Goal: Navigation & Orientation: Find specific page/section

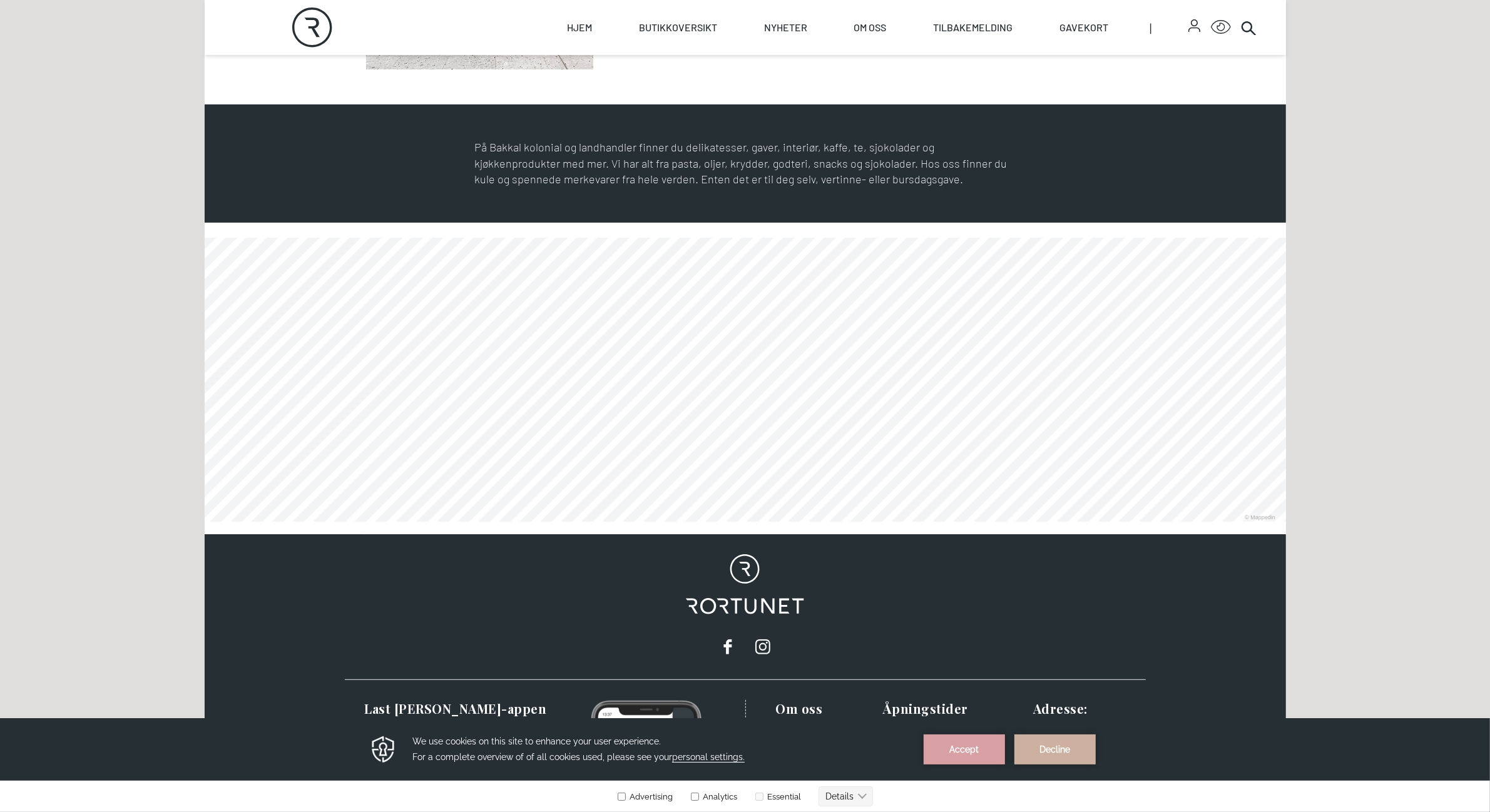
scroll to position [401, 0]
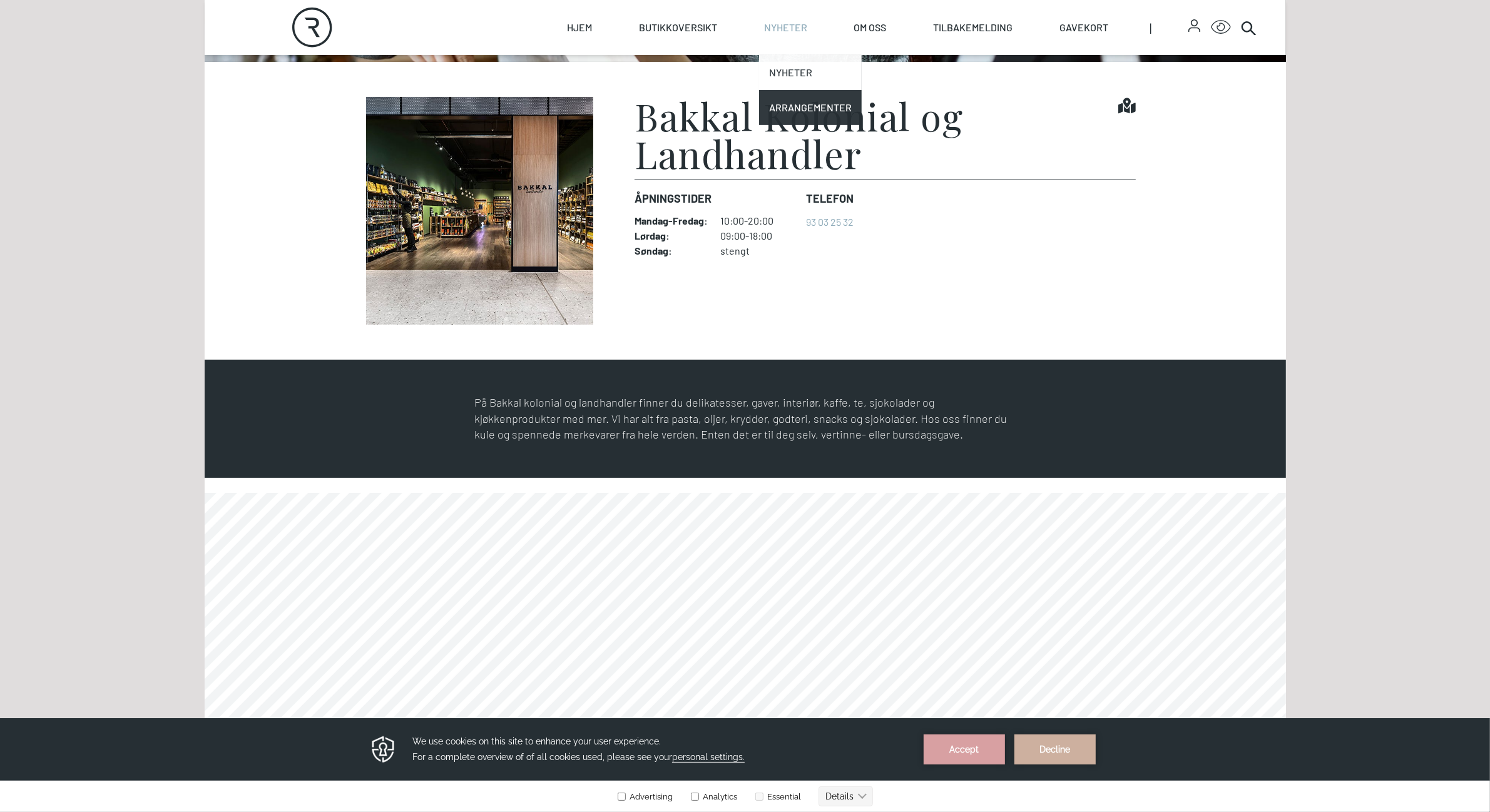
click at [783, 73] on link "Nyheter" at bounding box center [811, 72] width 103 height 35
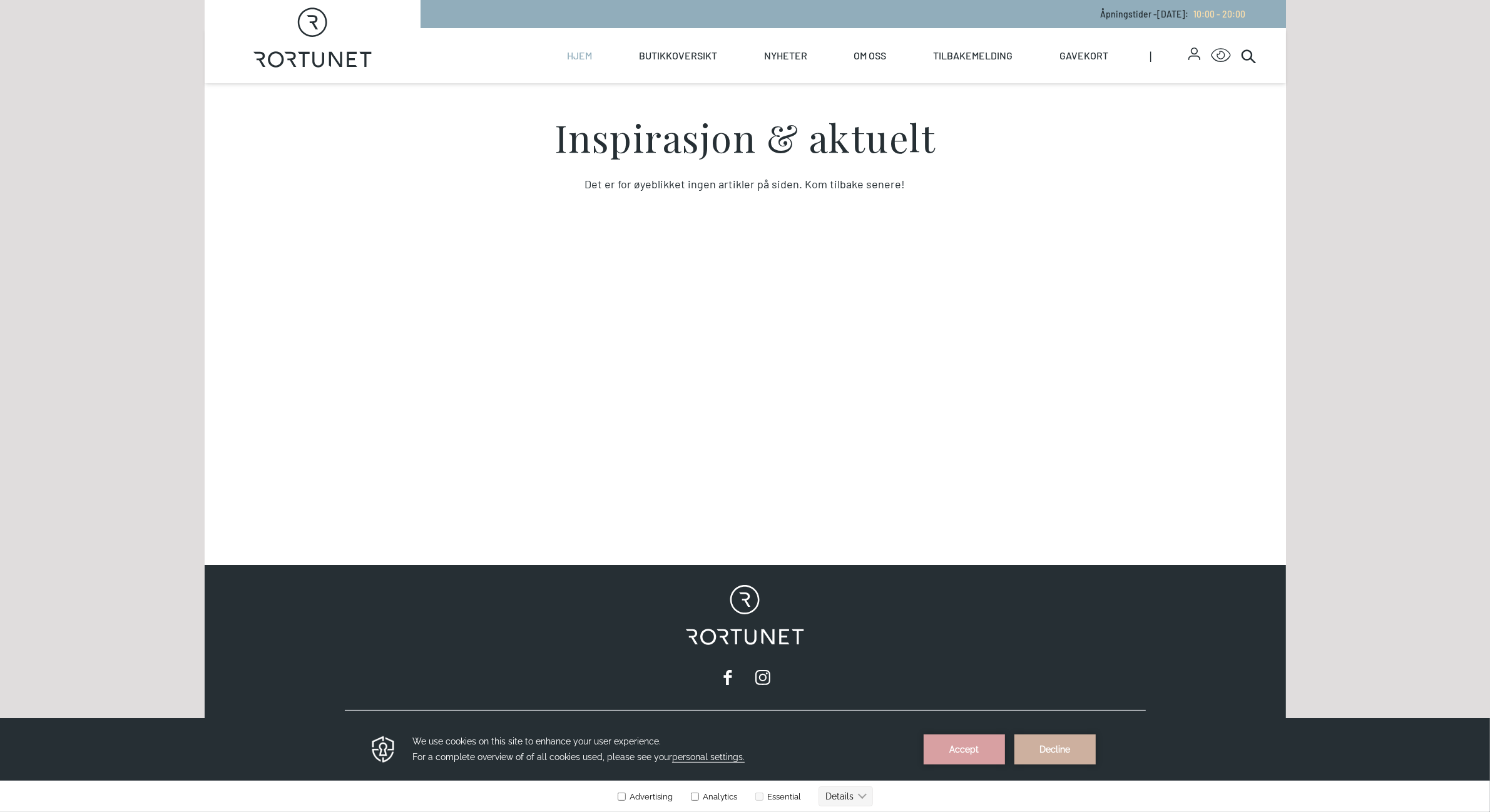
click at [579, 57] on link "Hjem" at bounding box center [580, 55] width 25 height 55
select select "NO"
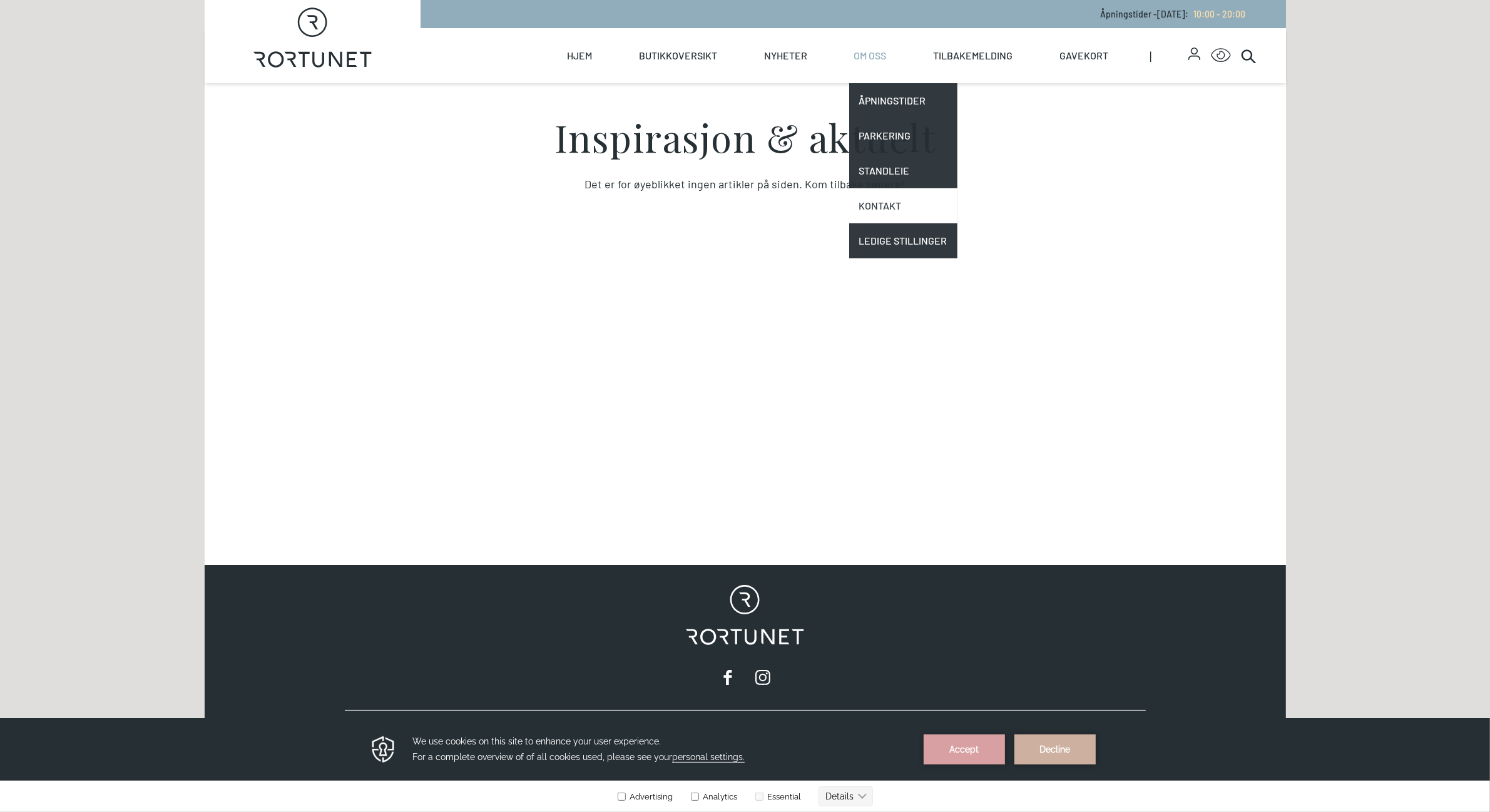
click at [881, 202] on link "Kontakt" at bounding box center [903, 205] width 109 height 35
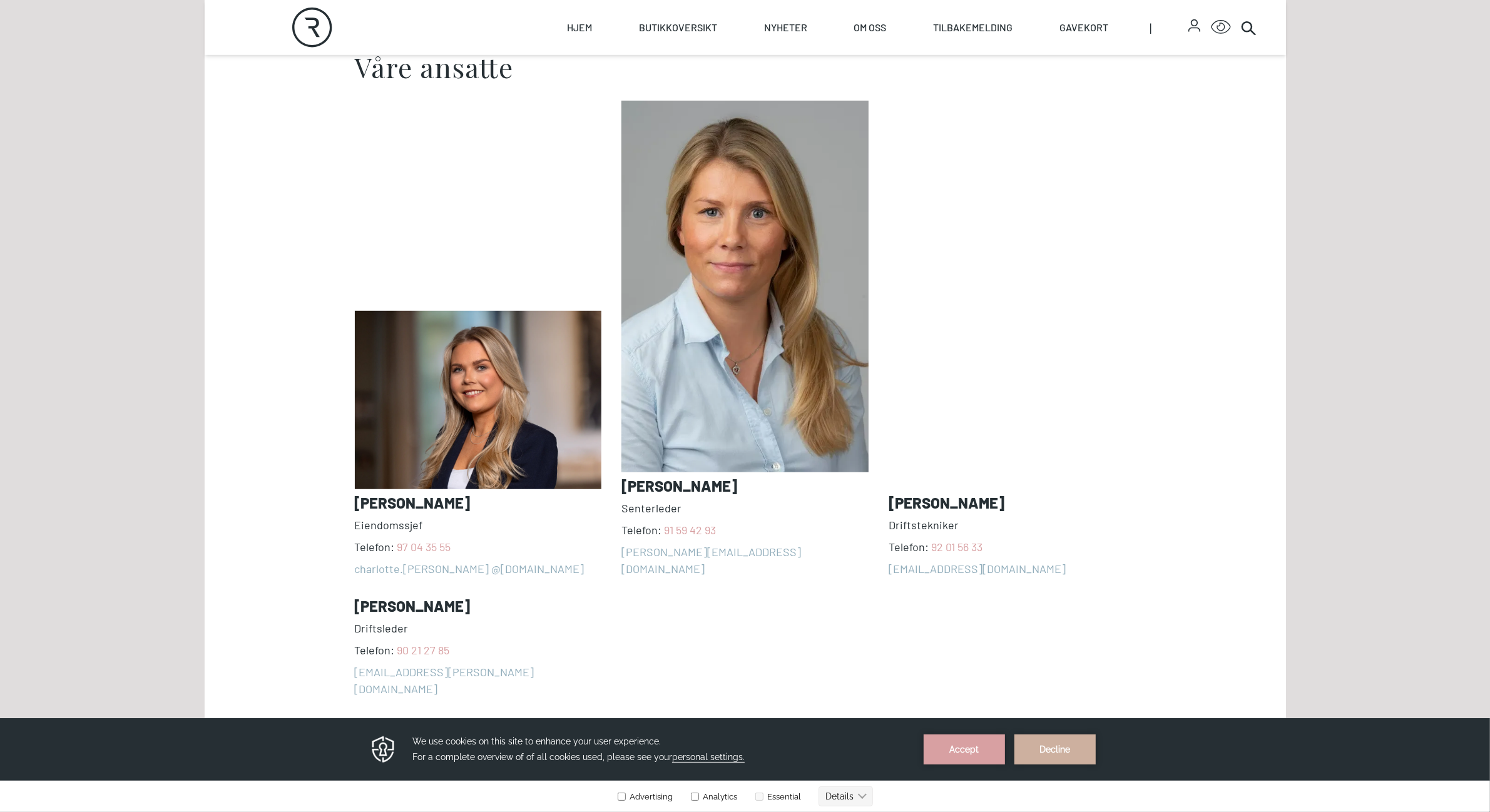
scroll to position [1017, 0]
